Goal: Find specific page/section: Find specific page/section

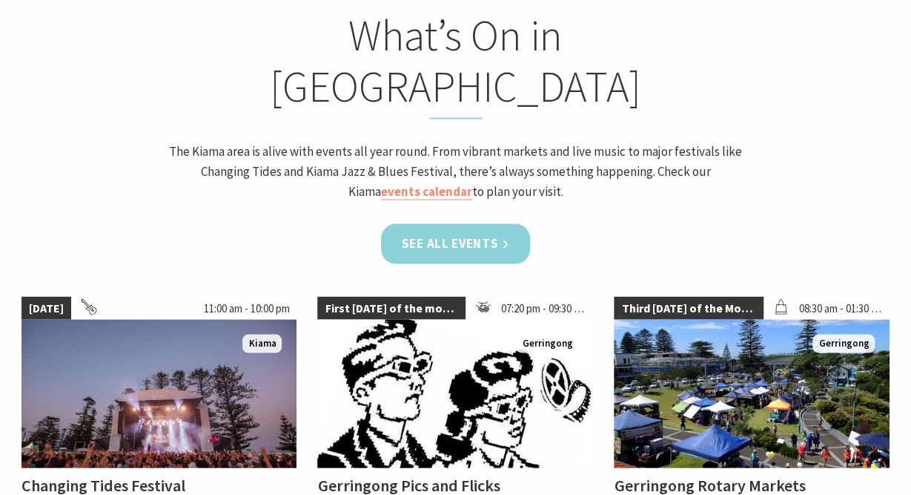
scroll to position [1311, 0]
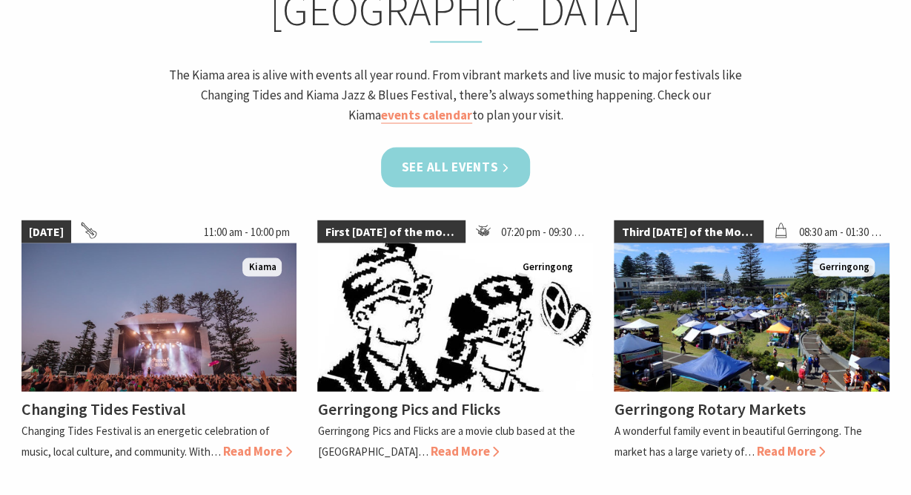
click at [477, 147] on link "See all Events" at bounding box center [456, 166] width 150 height 39
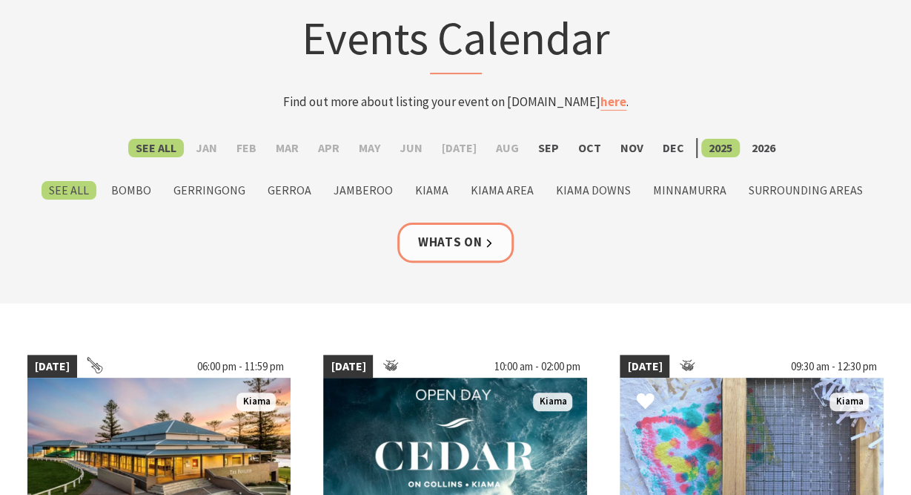
scroll to position [154, 0]
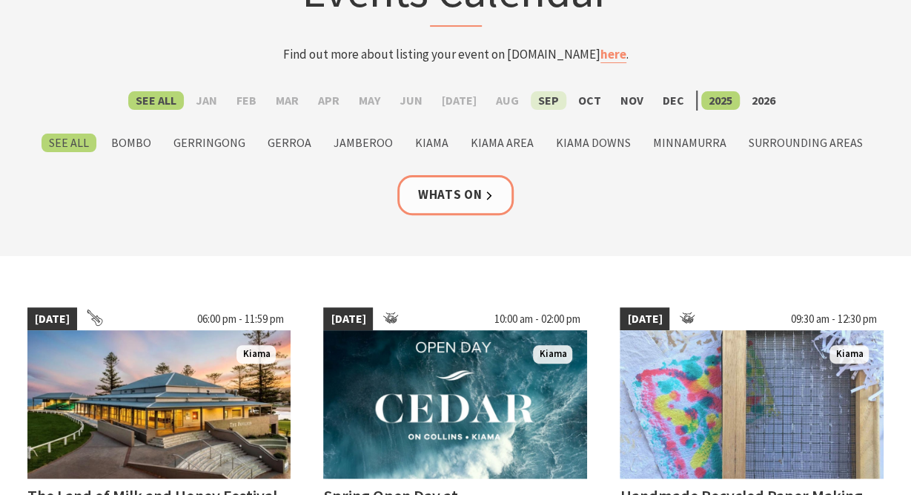
click at [539, 102] on label "Sep" at bounding box center [549, 100] width 36 height 19
click at [0, 0] on input "Sep" at bounding box center [0, 0] width 0 height 0
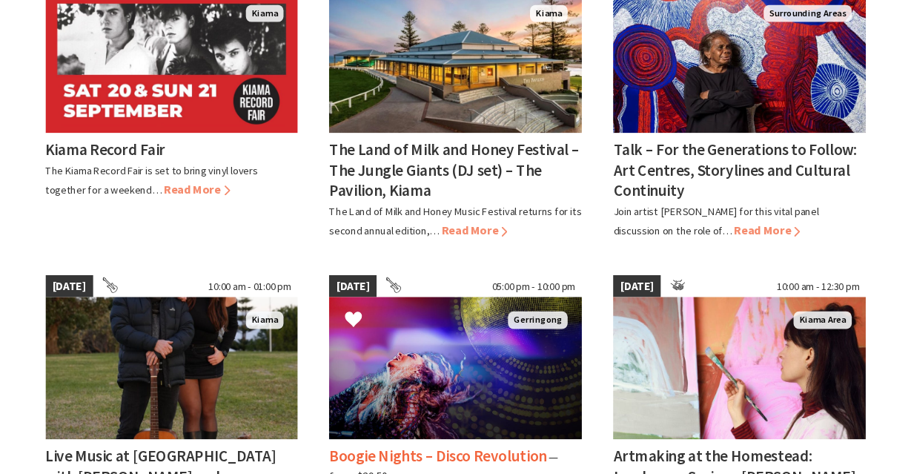
scroll to position [1388, 0]
